Goal: Information Seeking & Learning: Check status

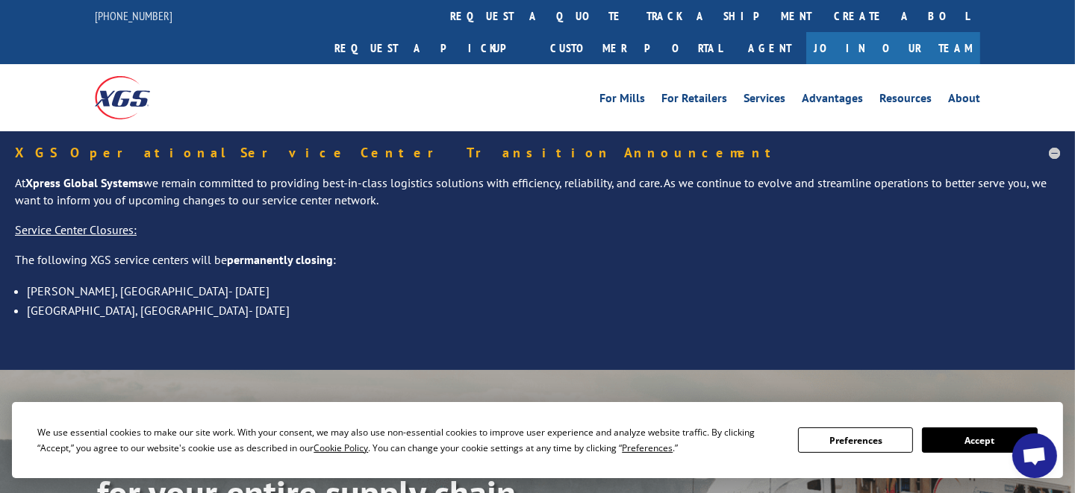
click at [635, 6] on link "track a shipment" at bounding box center [728, 16] width 187 height 32
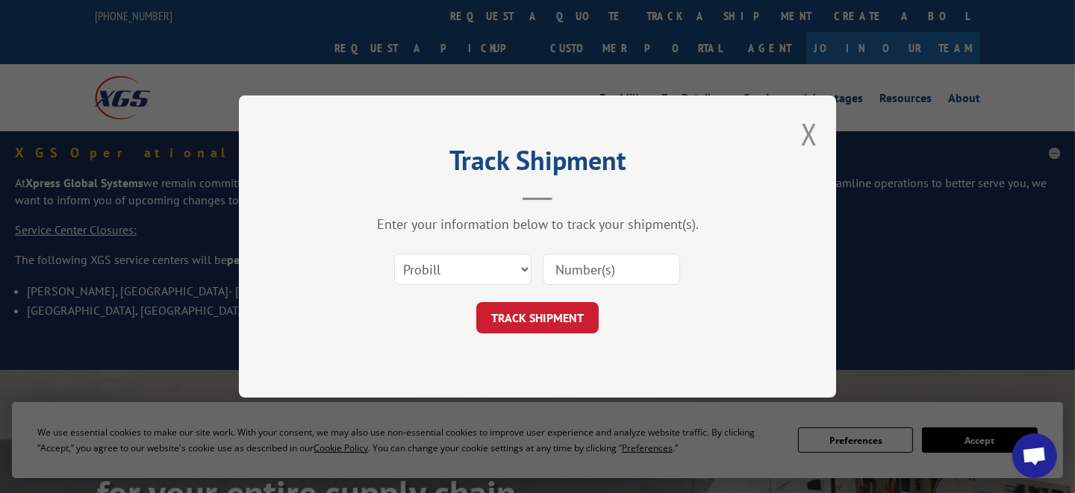
click at [575, 264] on input at bounding box center [611, 269] width 137 height 31
type input "16891526"
click at [552, 305] on button "TRACK SHIPMENT" at bounding box center [537, 317] width 122 height 31
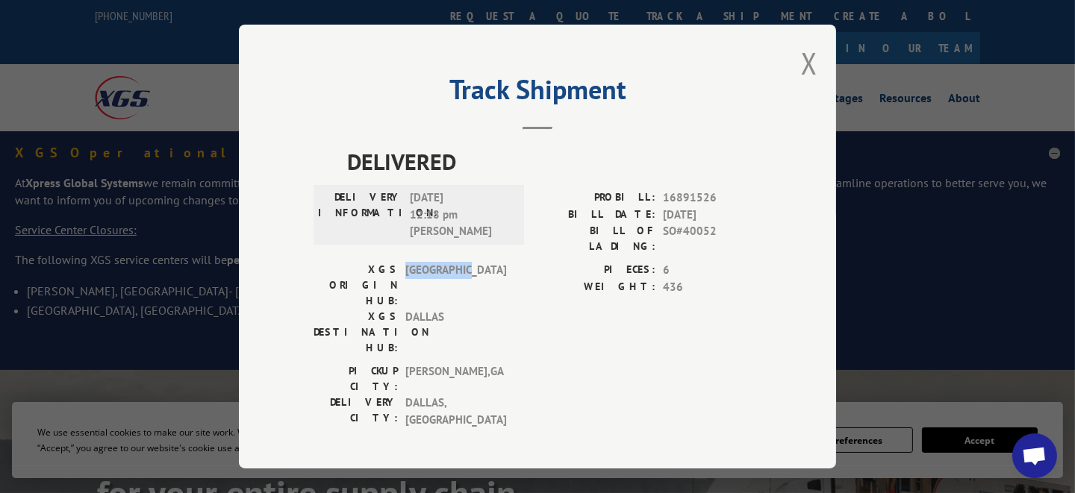
drag, startPoint x: 406, startPoint y: 264, endPoint x: 476, endPoint y: 263, distance: 70.2
click at [476, 263] on span "[GEOGRAPHIC_DATA]" at bounding box center [455, 285] width 101 height 47
click at [691, 364] on div "PICKUP CITY: [GEOGRAPHIC_DATA] , [GEOGRAPHIC_DATA] DELIVERY CITY: [GEOGRAPHIC_D…" at bounding box center [538, 400] width 448 height 72
drag, startPoint x: 423, startPoint y: 321, endPoint x: 445, endPoint y: 316, distance: 23.0
click at [445, 364] on span "[GEOGRAPHIC_DATA] , [GEOGRAPHIC_DATA]" at bounding box center [455, 379] width 101 height 31
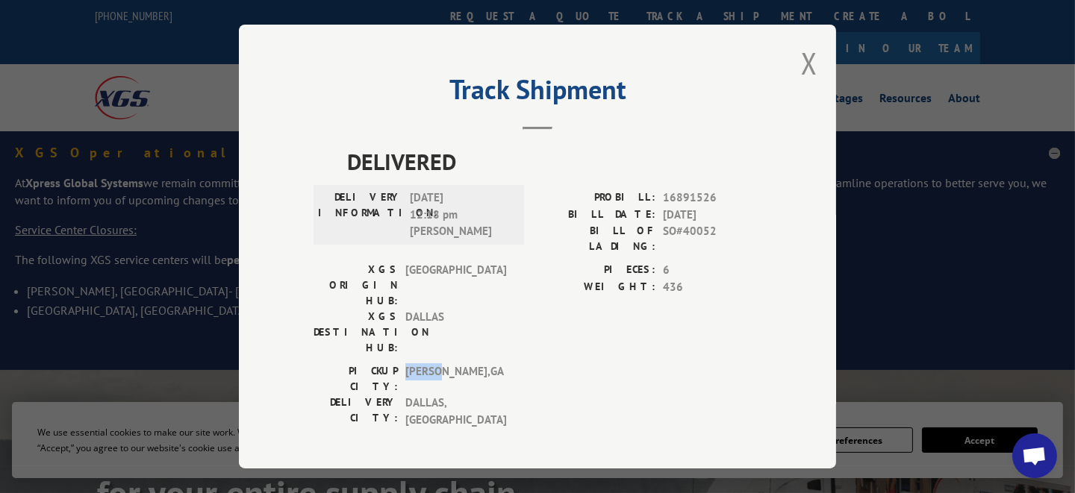
click at [414, 364] on span "[GEOGRAPHIC_DATA] , [GEOGRAPHIC_DATA]" at bounding box center [455, 379] width 101 height 31
click at [406, 364] on span "[GEOGRAPHIC_DATA] , [GEOGRAPHIC_DATA]" at bounding box center [455, 379] width 101 height 31
drag, startPoint x: 461, startPoint y: 322, endPoint x: 405, endPoint y: 326, distance: 56.1
click at [405, 364] on span "[GEOGRAPHIC_DATA] , [GEOGRAPHIC_DATA]" at bounding box center [455, 379] width 101 height 31
copy span "[GEOGRAPHIC_DATA] , [GEOGRAPHIC_DATA]"
